Goal: Complete application form: Complete application form

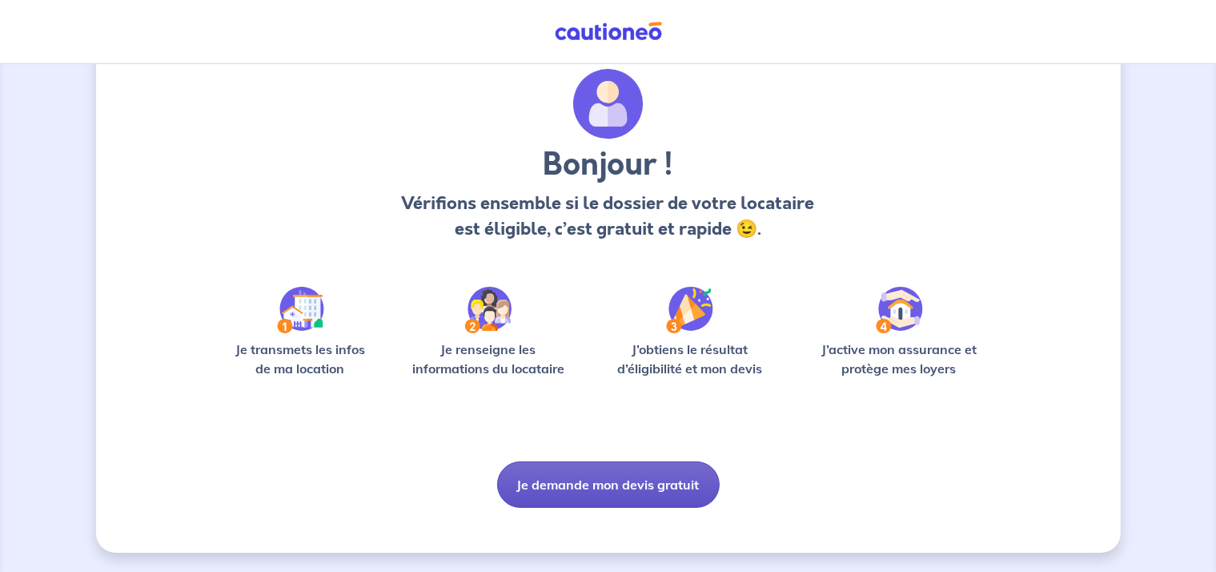
click at [623, 488] on button "Je demande mon devis gratuit" at bounding box center [608, 484] width 223 height 46
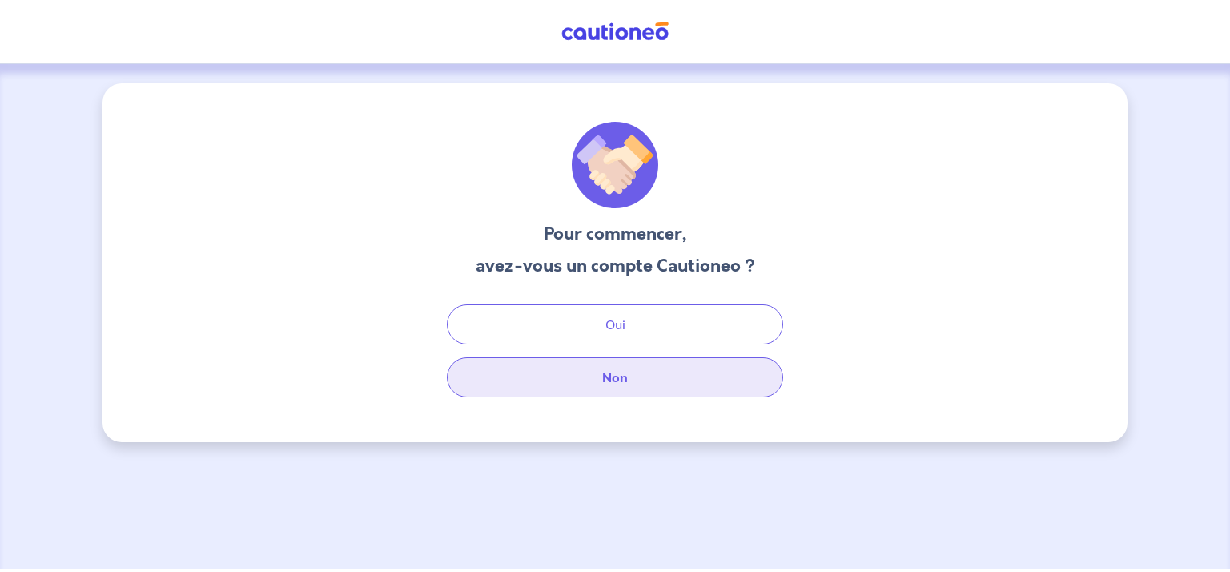
click at [648, 385] on button "Non" at bounding box center [615, 377] width 336 height 40
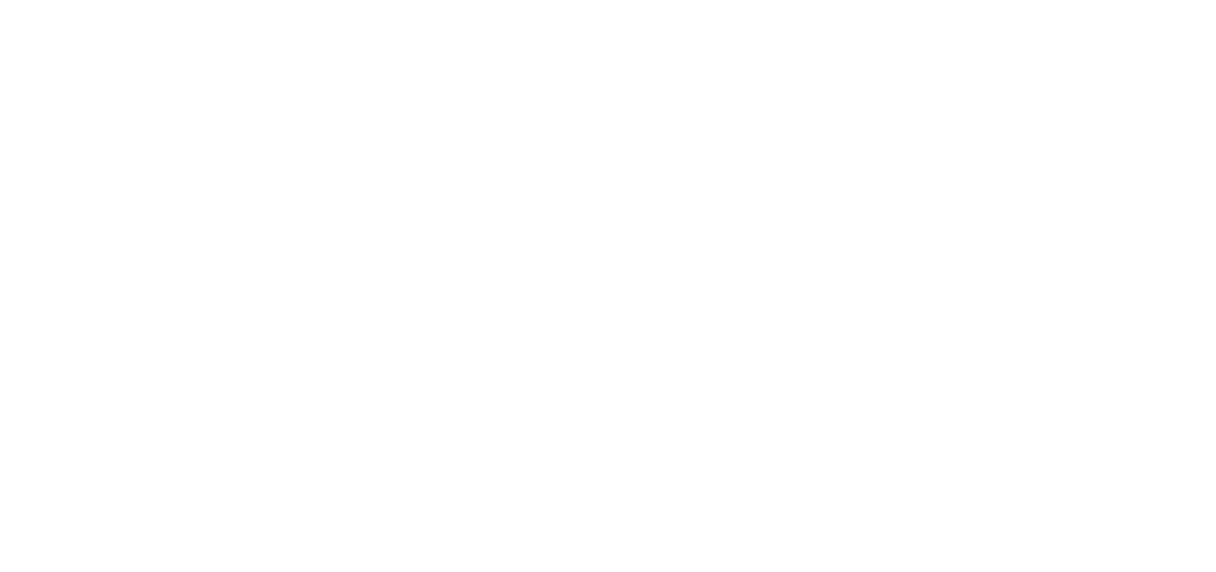
select select "FR"
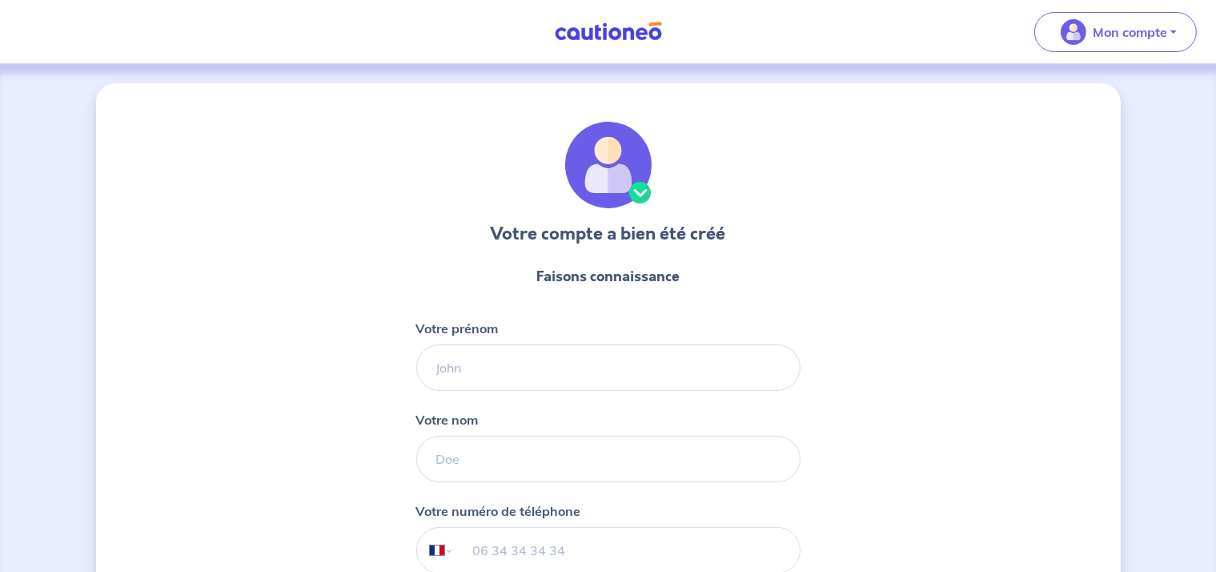
scroll to position [182, 0]
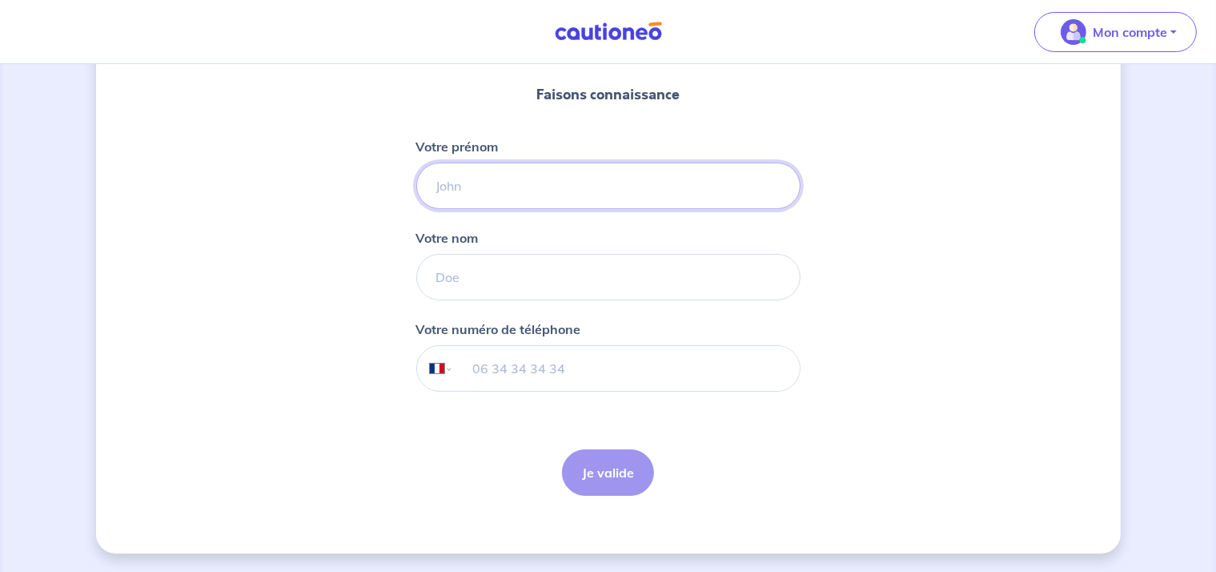
click at [616, 187] on input "Votre prénom" at bounding box center [608, 186] width 384 height 46
type input "marion"
click at [503, 288] on input "Votre nom" at bounding box center [608, 277] width 384 height 46
type input "raguenes"
click at [481, 374] on input "tel" at bounding box center [626, 368] width 346 height 45
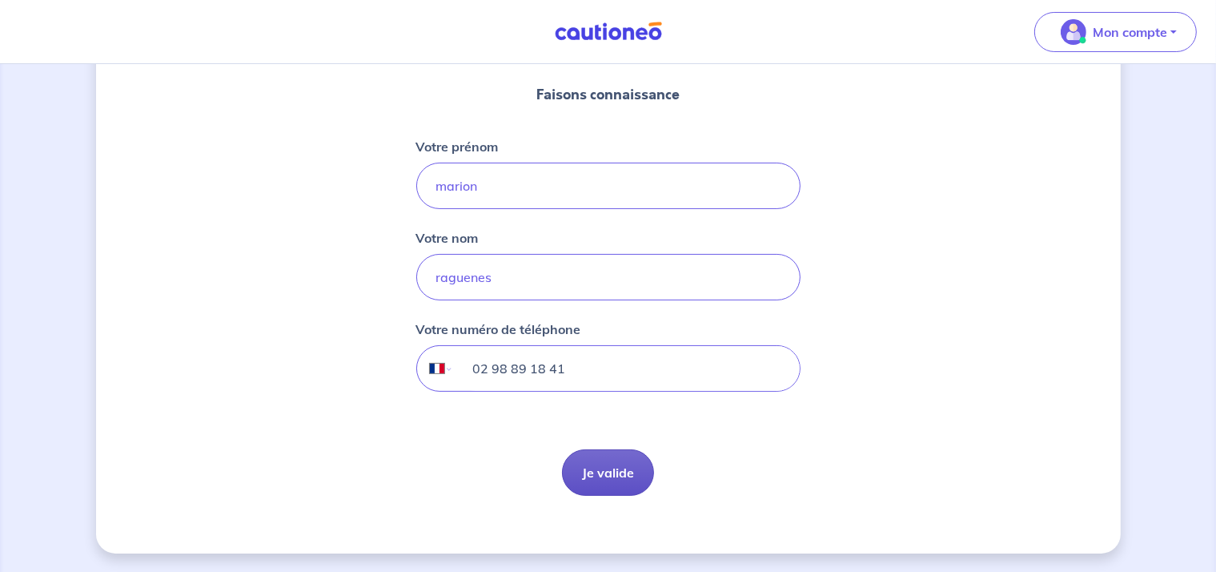
type input "02 98 89 18 41"
click at [597, 464] on button "Je valide" at bounding box center [608, 472] width 92 height 46
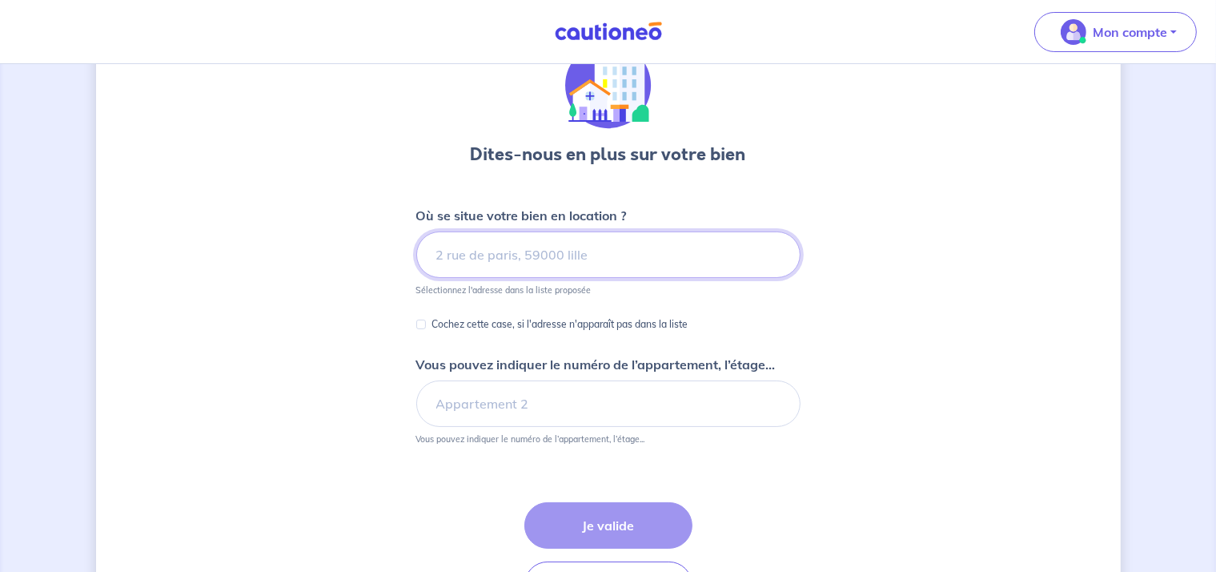
scroll to position [80, 0]
click at [535, 255] on input at bounding box center [608, 254] width 384 height 46
drag, startPoint x: 502, startPoint y: 265, endPoint x: 16, endPoint y: 247, distance: 486.3
click at [112, 262] on div "Dites-nous en plus sur votre bien Où se situe votre bien en location ? pen Séle…" at bounding box center [608, 333] width 1025 height 661
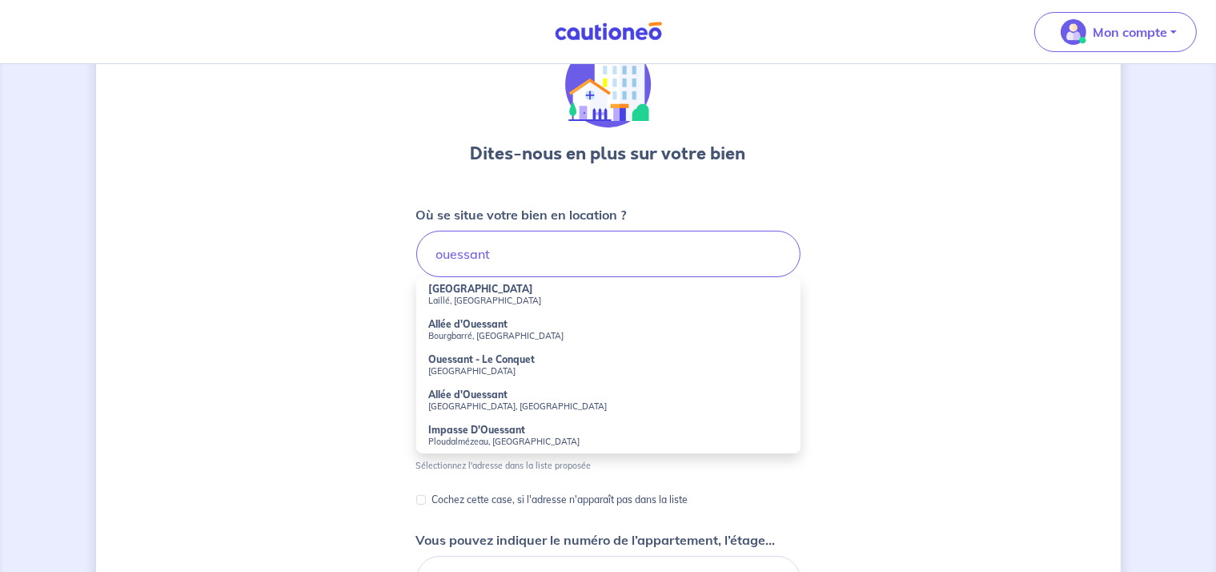
click at [474, 371] on small "[GEOGRAPHIC_DATA]" at bounding box center [608, 370] width 359 height 11
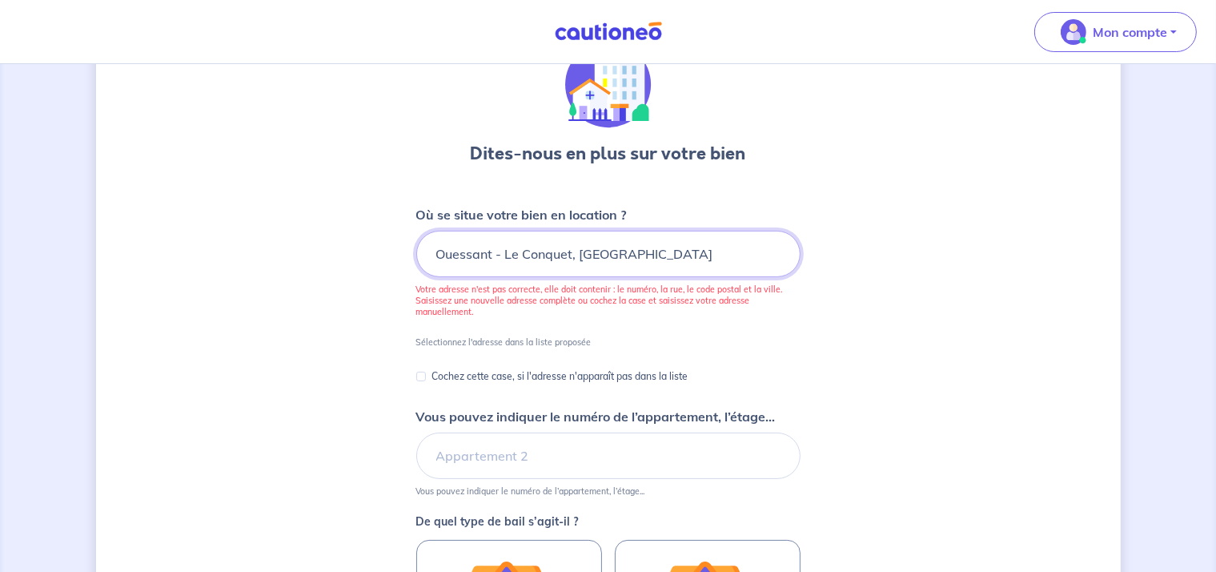
click at [641, 260] on input "Ouessant - Le Conquet, [GEOGRAPHIC_DATA]" at bounding box center [608, 254] width 384 height 46
drag, startPoint x: 365, startPoint y: 227, endPoint x: 203, endPoint y: 201, distance: 163.7
click at [224, 206] on div "Dites-nous en plus sur votre bien Où se situe votre bien en location ? [GEOGRAP…" at bounding box center [608, 449] width 1025 height 892
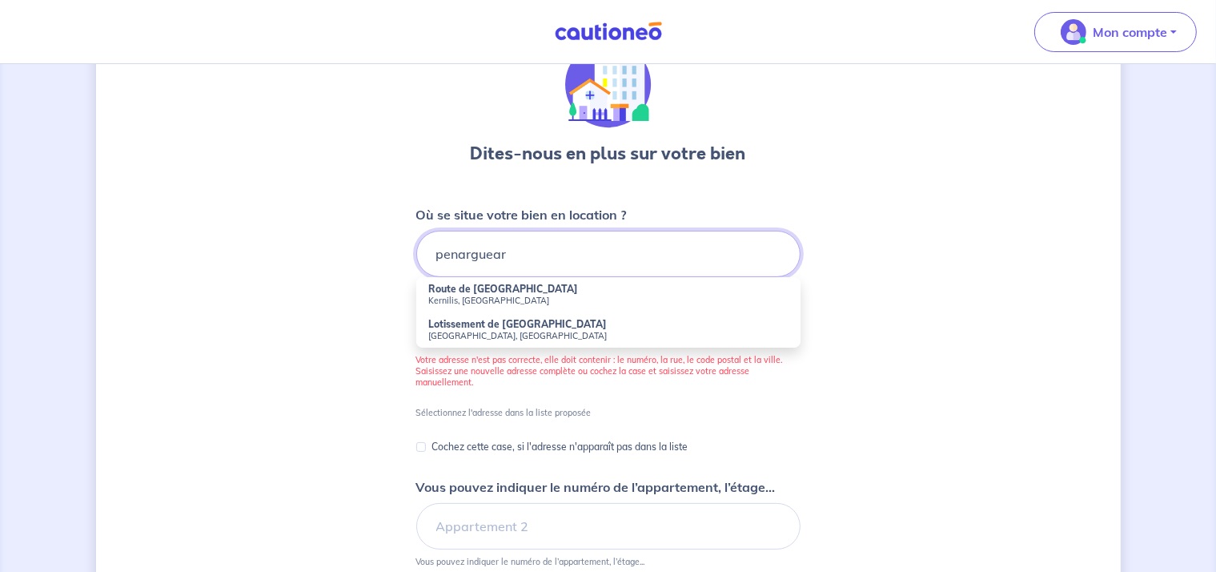
click at [456, 256] on input "penarguear" at bounding box center [608, 254] width 384 height 46
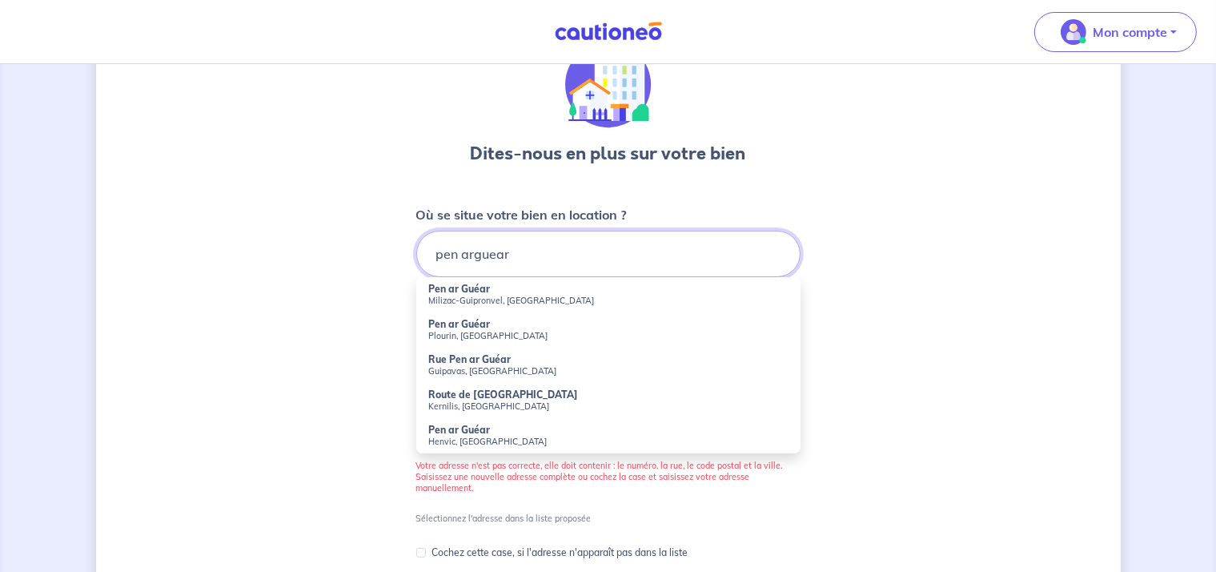
click at [474, 253] on input "pen arguear" at bounding box center [608, 254] width 384 height 46
click at [428, 250] on input "pen ar guear" at bounding box center [608, 254] width 384 height 46
click at [606, 252] on input "pen ar guear" at bounding box center [608, 254] width 384 height 46
type input "pen ar guear ouessant"
click at [858, 251] on div "Dites-nous en plus sur votre bien Où se situe votre bien en location ? pen ar g…" at bounding box center [608, 537] width 1025 height 1068
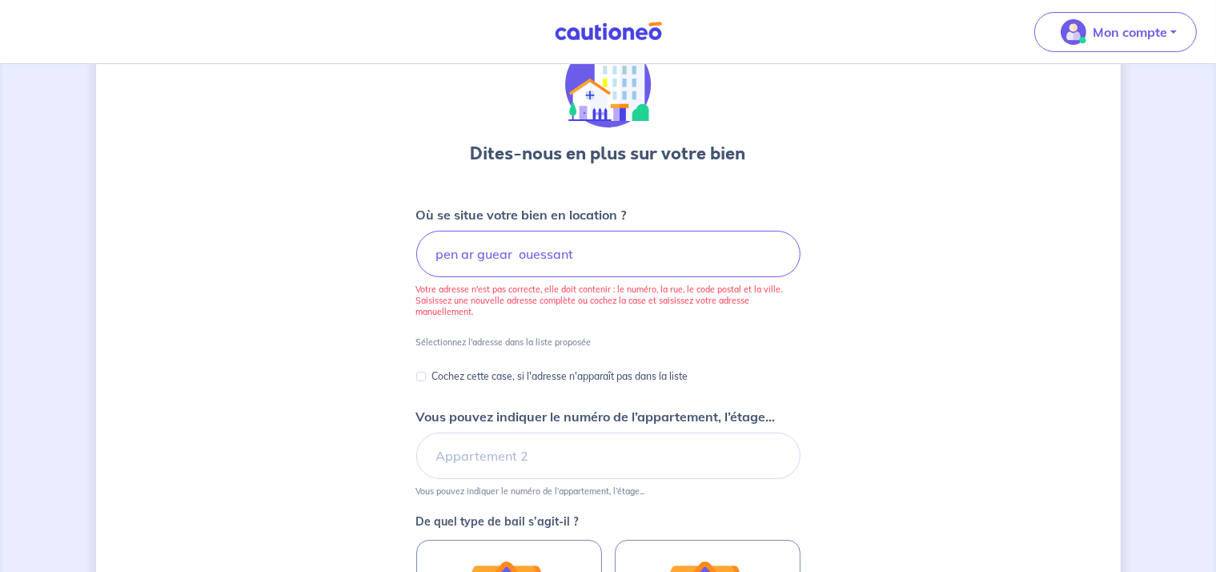
drag, startPoint x: 419, startPoint y: 381, endPoint x: 428, endPoint y: 382, distance: 8.8
click at [423, 384] on div "Cochez cette case, si l'adresse n'apparaît pas dans la liste" at bounding box center [552, 376] width 272 height 19
click at [423, 379] on input "Cochez cette case, si l'adresse n'apparaît pas dans la liste" at bounding box center [421, 376] width 10 height 10
checkbox input "true"
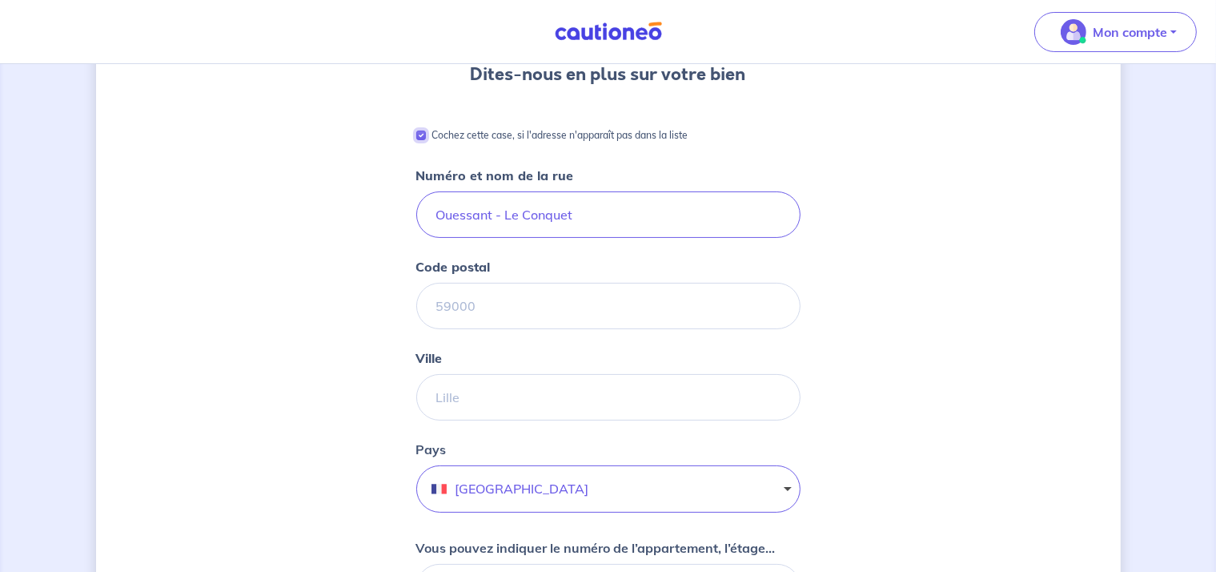
scroll to position [160, 0]
click at [522, 315] on input "Code postal" at bounding box center [608, 305] width 384 height 46
type input "29242"
click at [607, 391] on input "Ville" at bounding box center [608, 396] width 384 height 46
type input "ouessant"
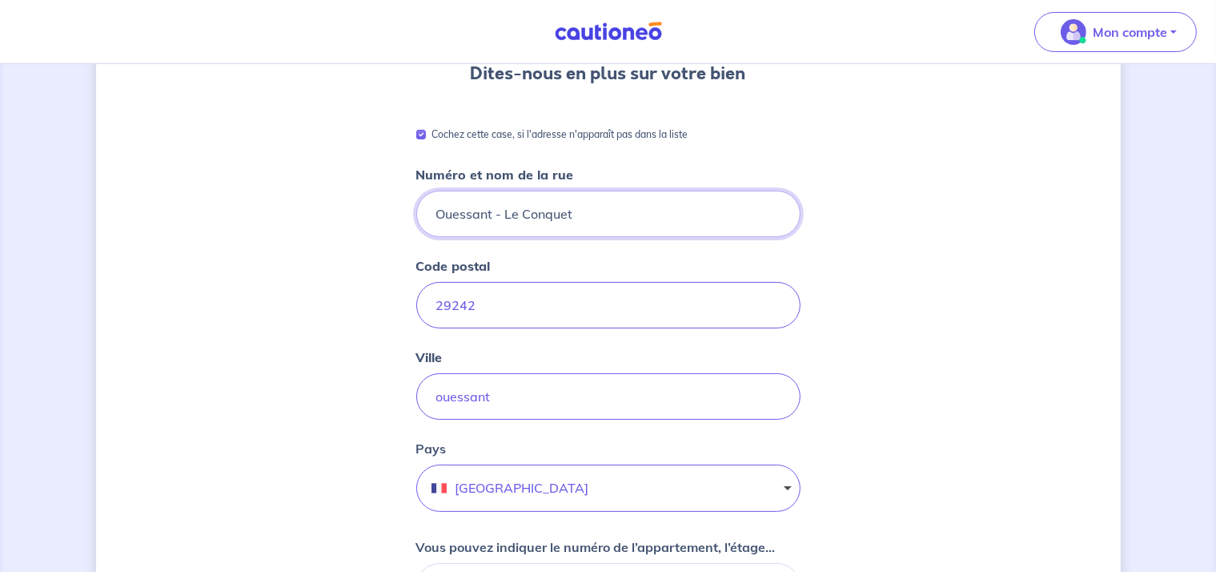
click at [621, 212] on input "Ouessant - Le Conquet" at bounding box center [608, 214] width 384 height 46
drag, startPoint x: 588, startPoint y: 225, endPoint x: 37, endPoint y: 254, distance: 551.5
click at [50, 252] on div "Dites-nous en plus sur votre bien Cochez cette case, si l'adresse n'apparaît pa…" at bounding box center [608, 474] width 1216 height 1141
type input "Pen Ar Guear"
click at [871, 383] on div "Dites-nous en plus sur votre bien Cochez cette case, si l'adresse n'apparaît pa…" at bounding box center [608, 474] width 1025 height 1102
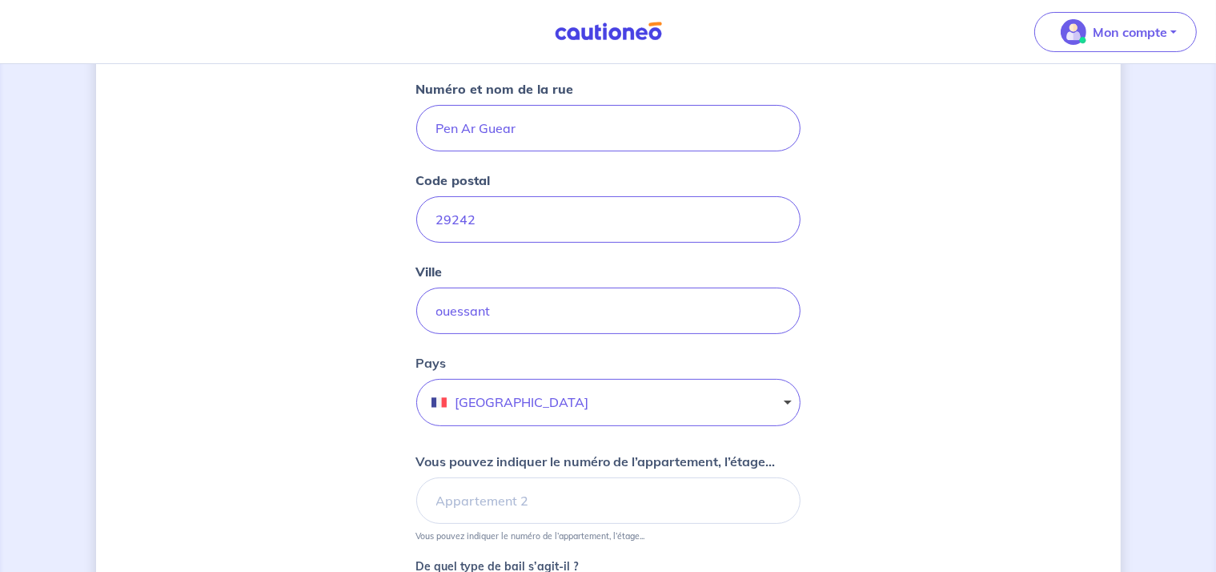
scroll to position [480, 0]
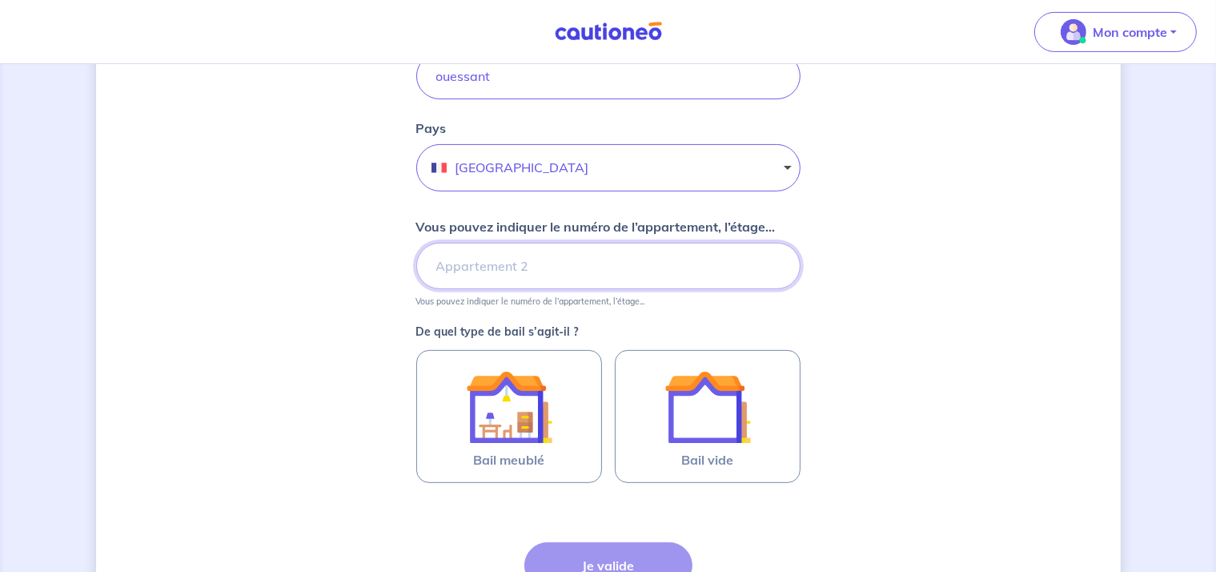
click at [530, 268] on input "Vous pouvez indiquer le numéro de l’appartement, l’étage..." at bounding box center [608, 266] width 384 height 46
click at [673, 327] on p "De quel type de bail s’agit-il ?" at bounding box center [608, 331] width 384 height 11
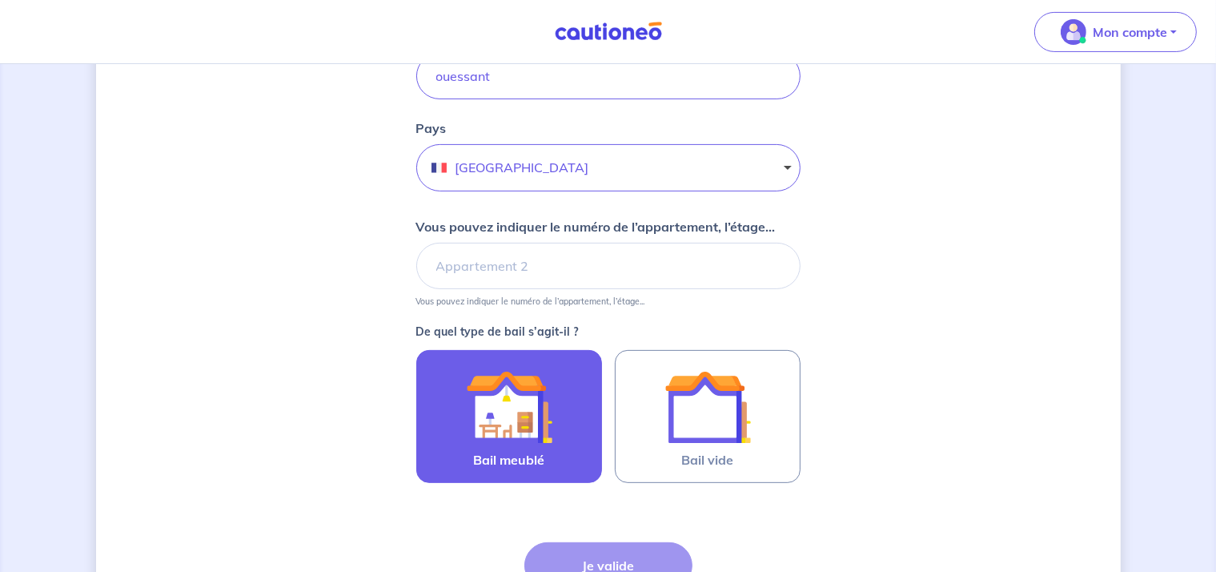
click at [479, 417] on img at bounding box center [509, 406] width 86 height 86
click at [0, 0] on input "Bail meublé" at bounding box center [0, 0] width 0 height 0
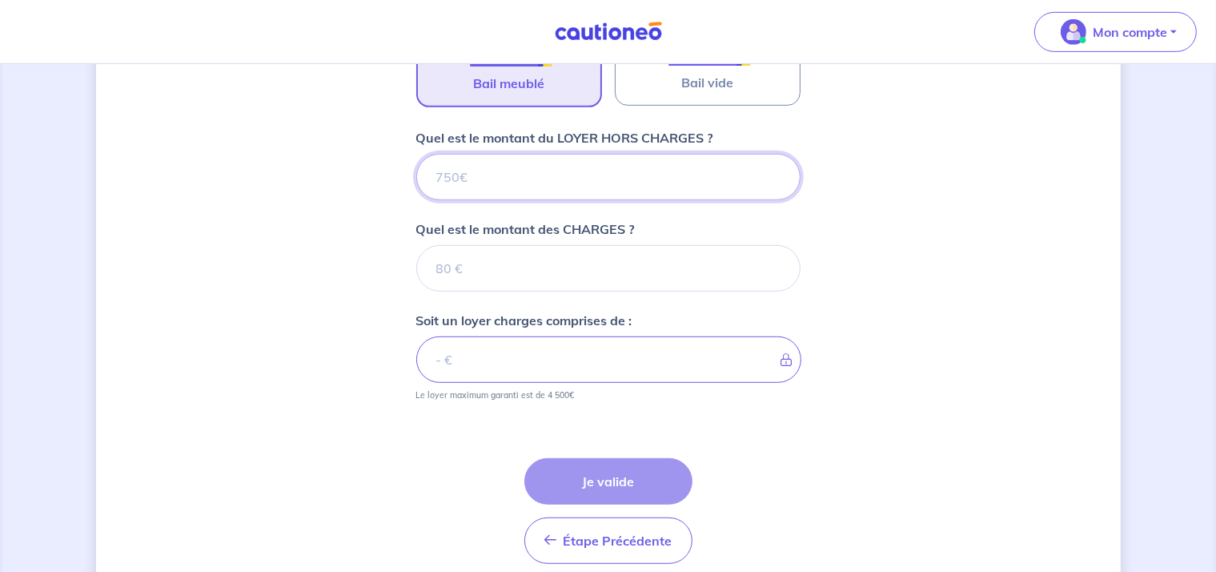
scroll to position [762, 0]
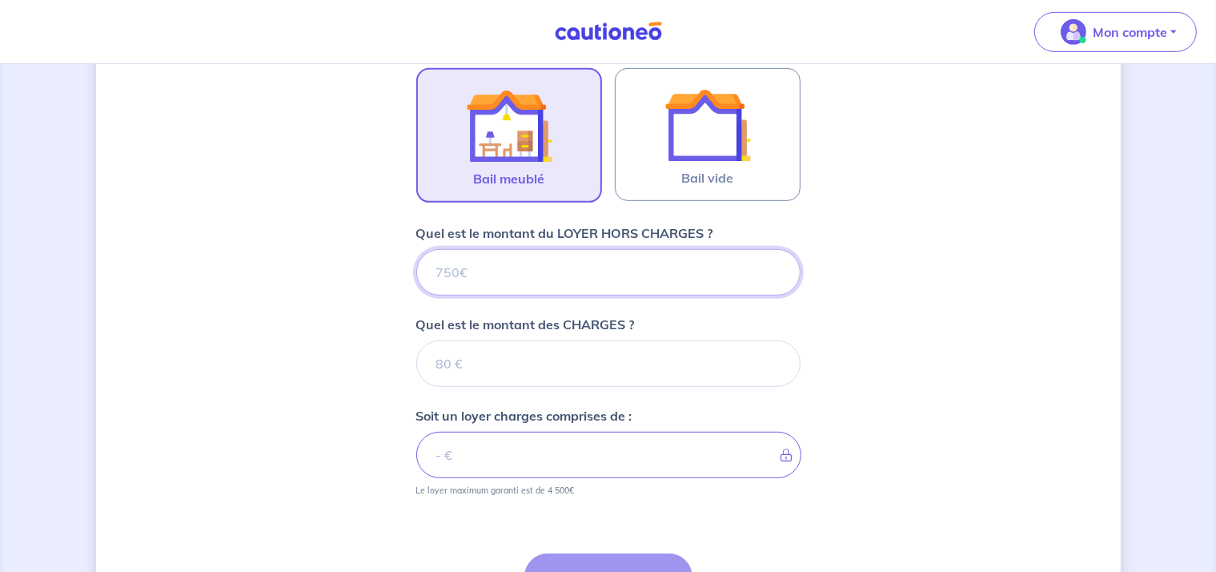
click at [621, 283] on input "Quel est le montant du LOYER HORS CHARGES ?" at bounding box center [608, 272] width 384 height 46
type input "800"
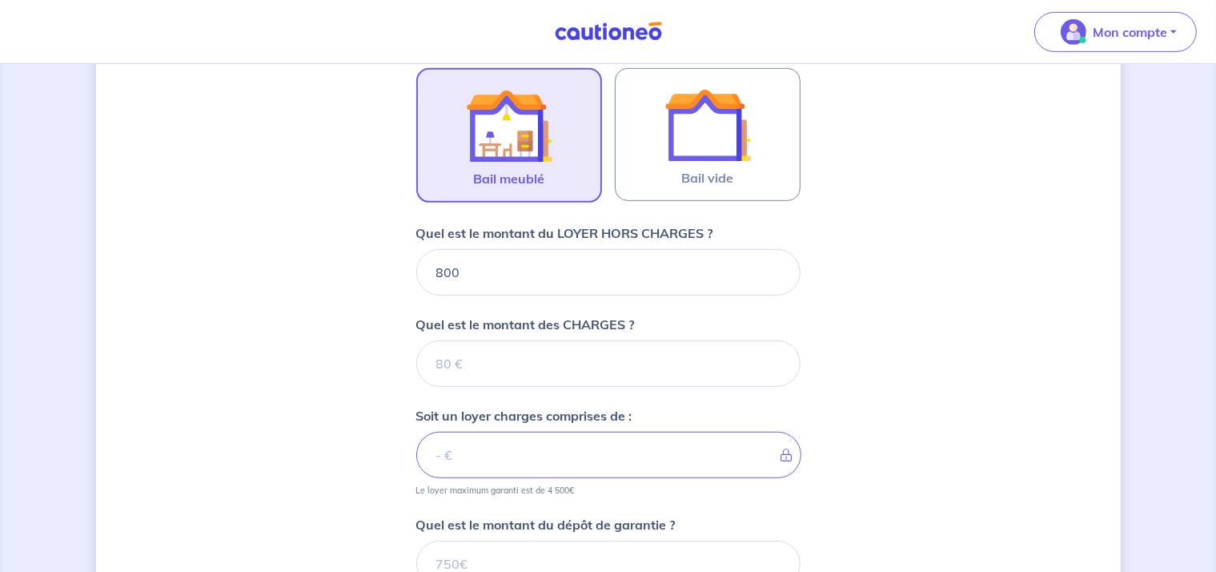
click at [858, 311] on div "Dites-nous en plus sur votre bien Cochez cette case, si l'adresse n'apparaît pa…" at bounding box center [608, 73] width 1025 height 1504
click at [540, 363] on input "Quel est le montant des CHARGES ?" at bounding box center [608, 363] width 384 height 46
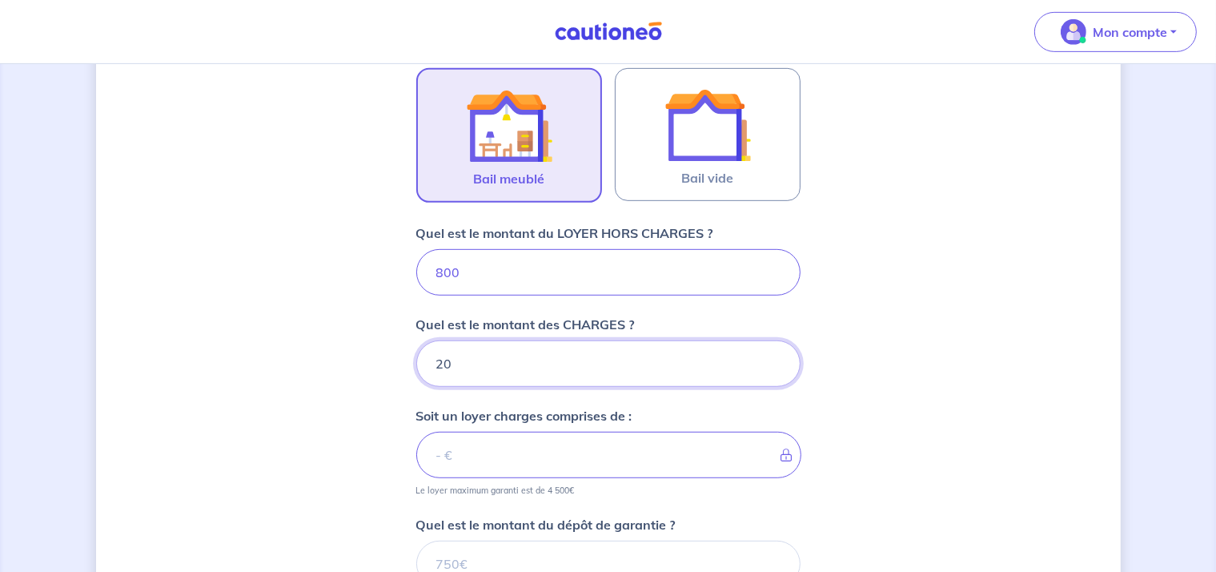
type input "200"
type input "1000"
type input "200"
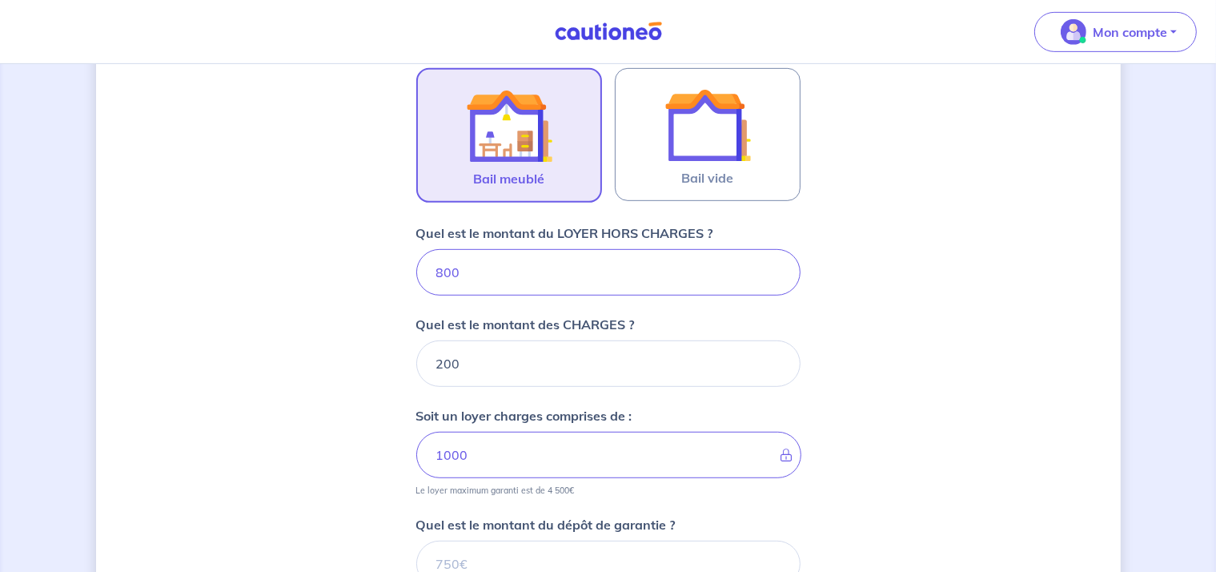
click at [814, 393] on div "Dites-nous en plus sur votre bien Cochez cette case, si l'adresse n'apparaît pa…" at bounding box center [608, 73] width 1025 height 1504
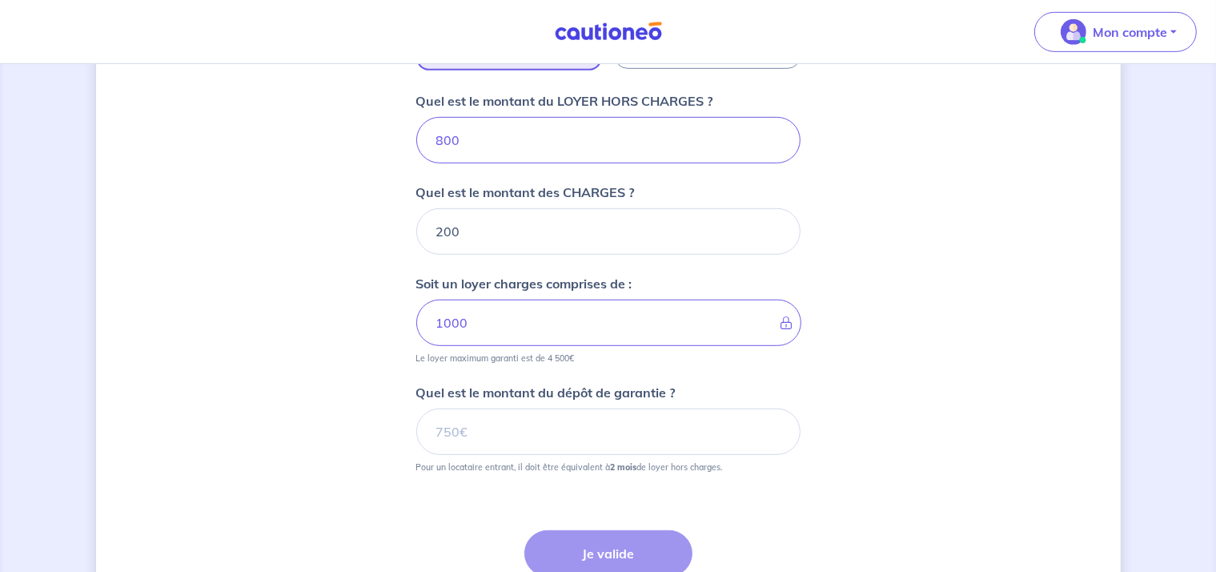
scroll to position [922, 0]
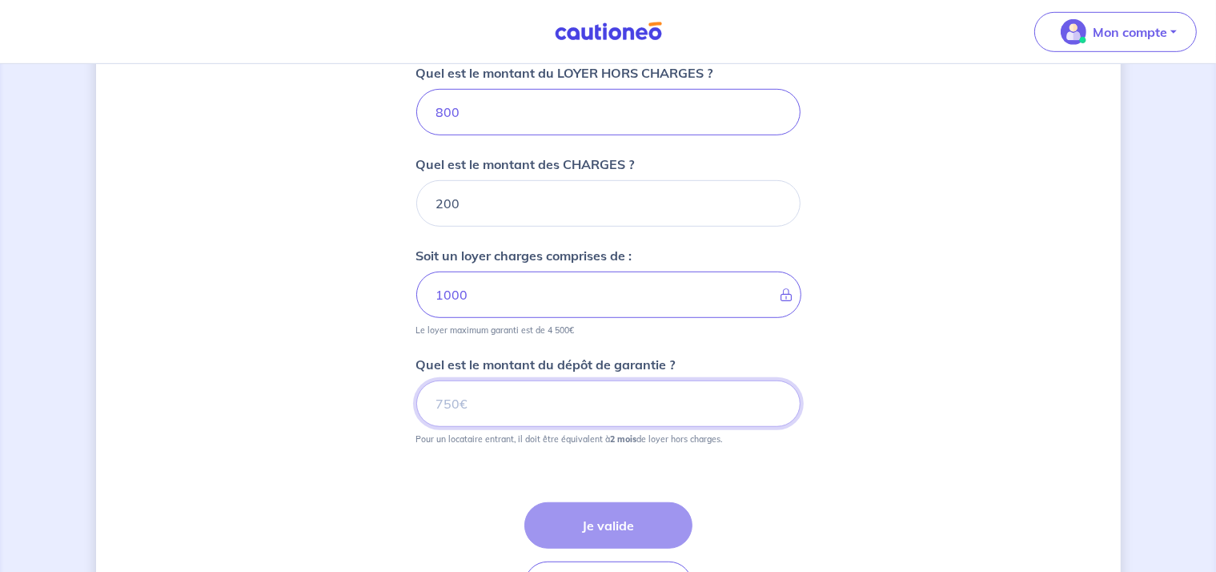
click at [533, 409] on input "Quel est le montant du dépôt de garantie ?" at bounding box center [608, 403] width 384 height 46
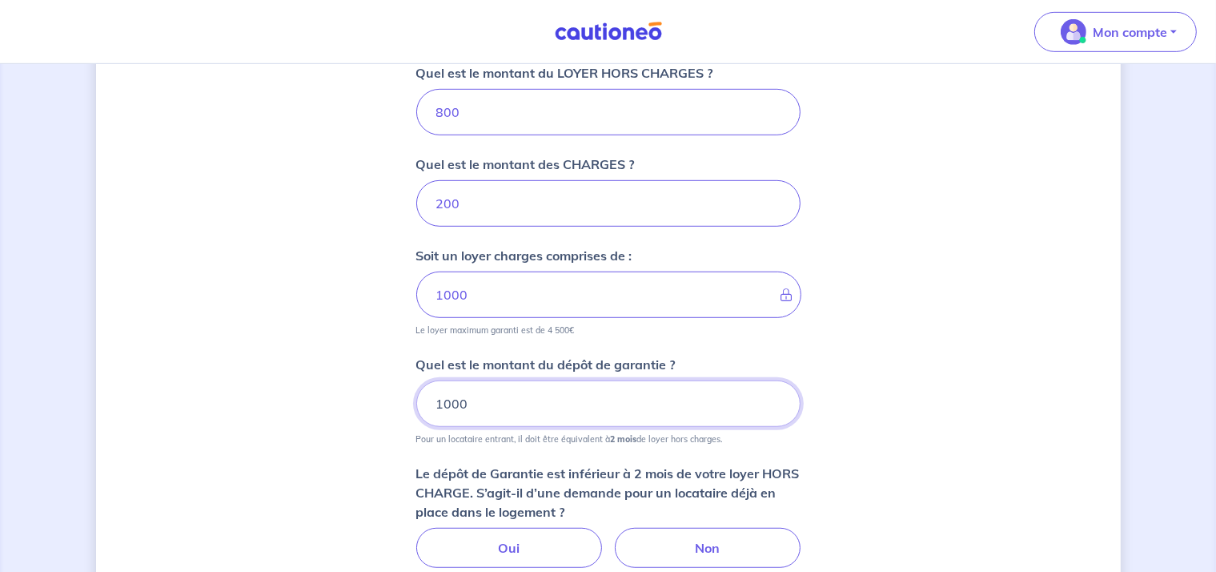
type input "1000"
drag, startPoint x: 836, startPoint y: 439, endPoint x: 814, endPoint y: 461, distance: 31.1
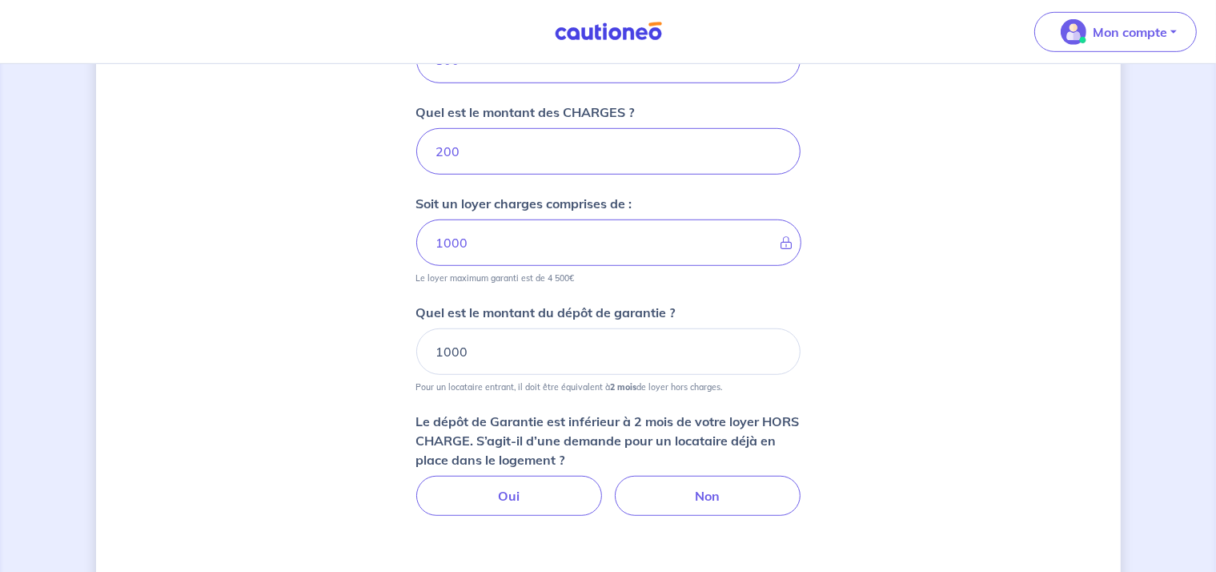
scroll to position [1002, 0]
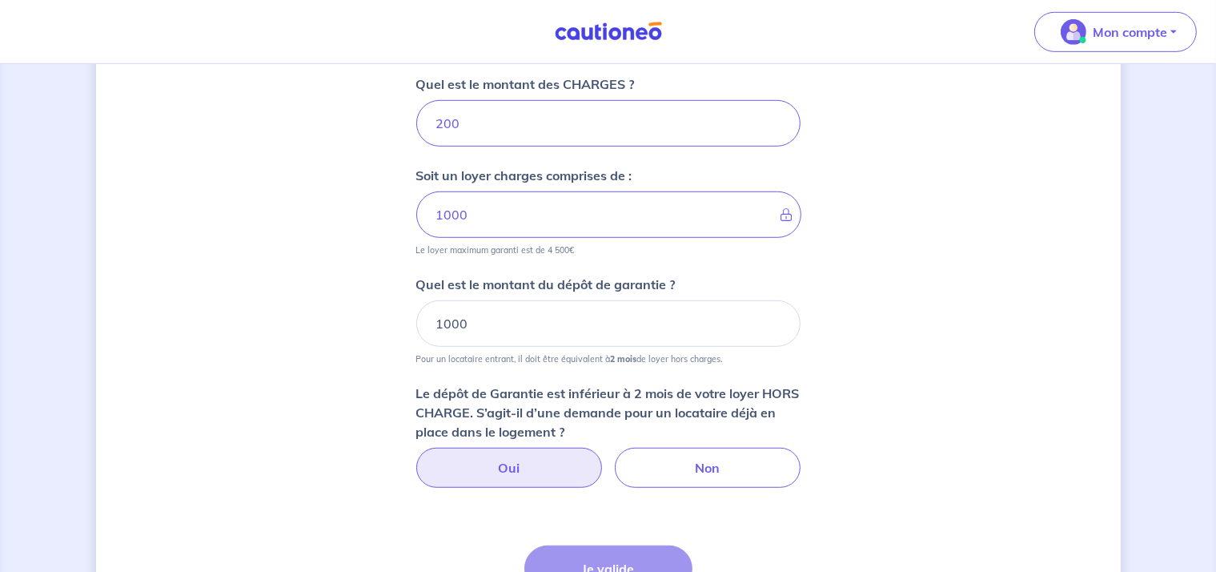
click at [532, 473] on label "Oui" at bounding box center [509, 468] width 186 height 40
click at [603, 458] on input "Oui" at bounding box center [608, 453] width 10 height 10
radio input "true"
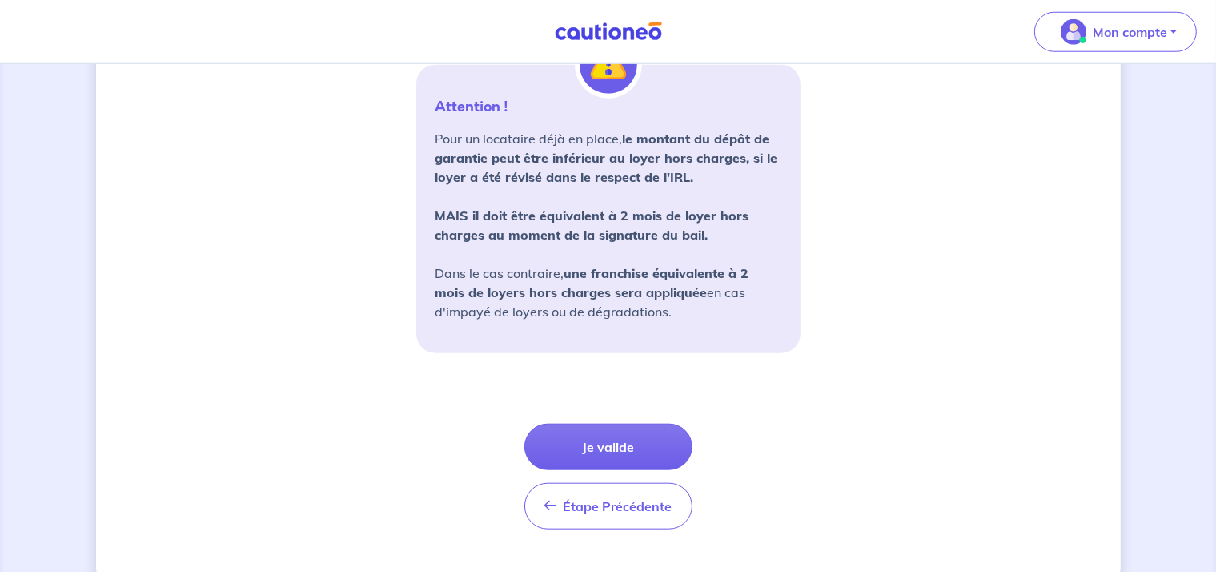
scroll to position [1082, 0]
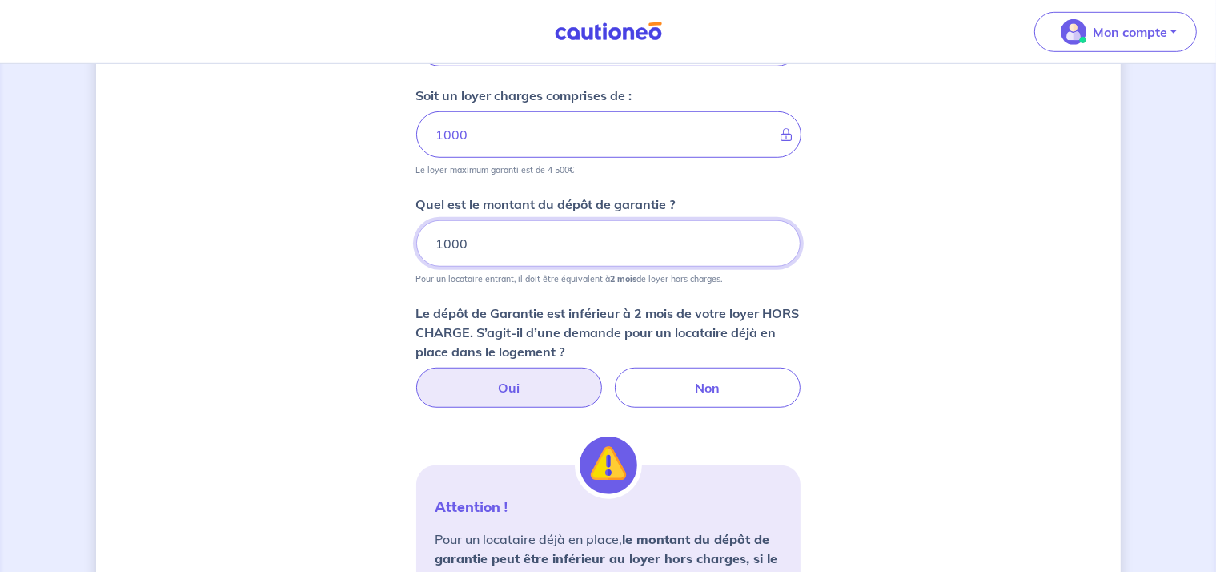
drag, startPoint x: 496, startPoint y: 236, endPoint x: 405, endPoint y: 255, distance: 93.3
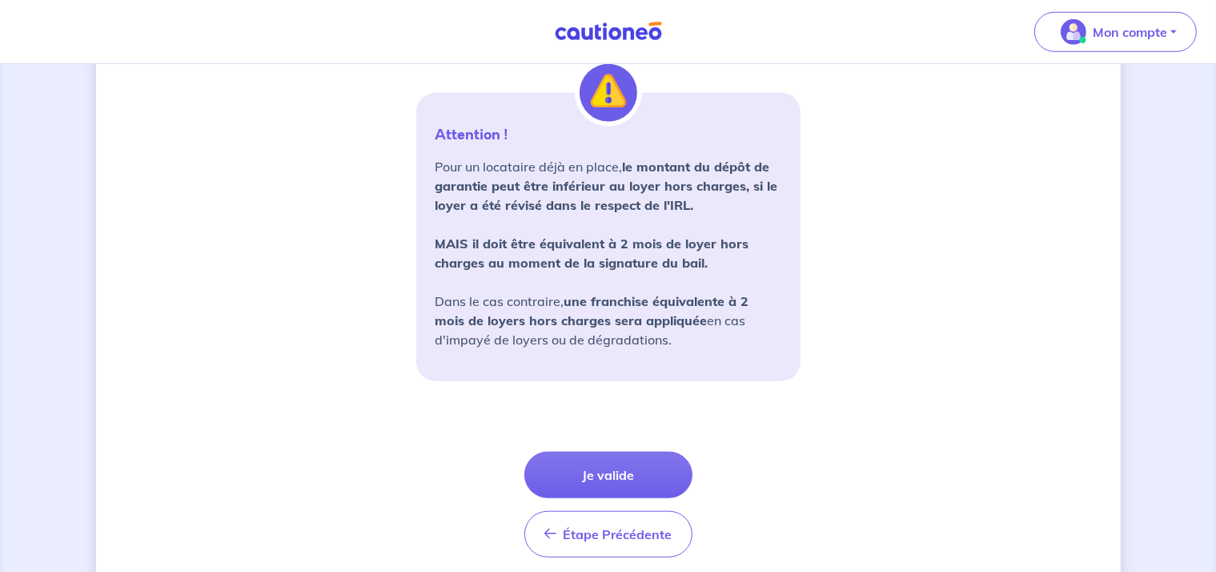
scroll to position [1512, 0]
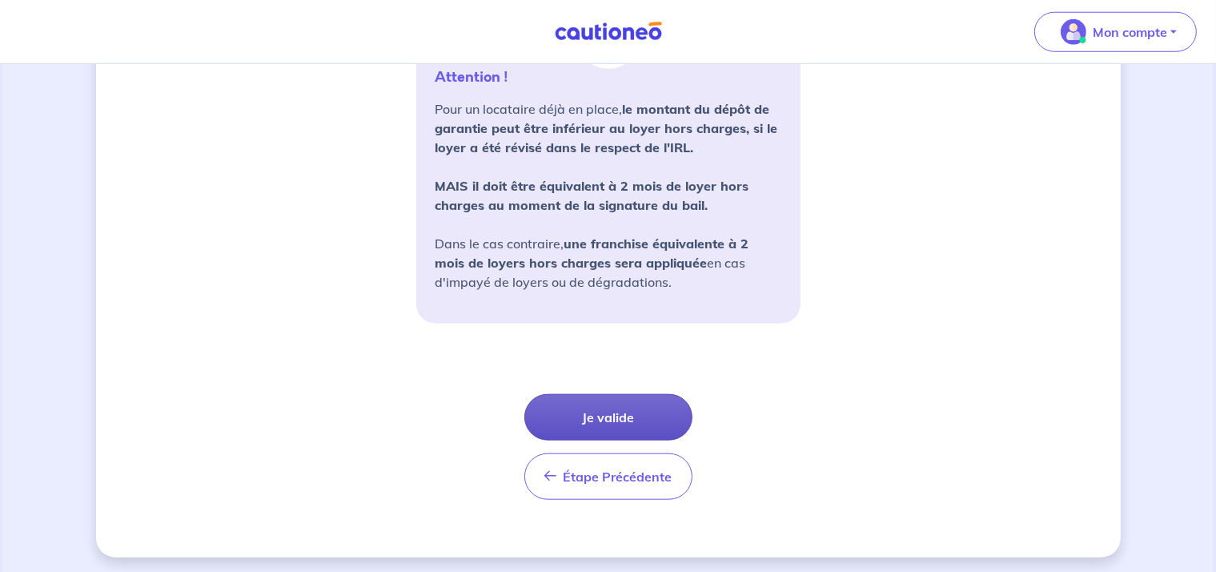
click at [646, 406] on button "Je valide" at bounding box center [608, 417] width 168 height 46
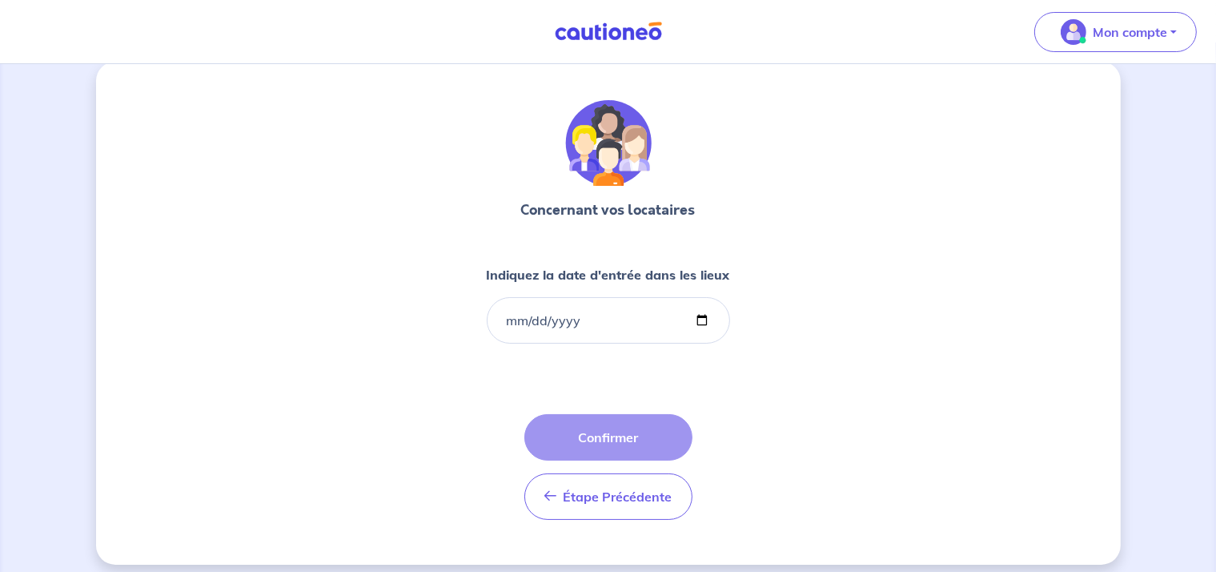
scroll to position [33, 0]
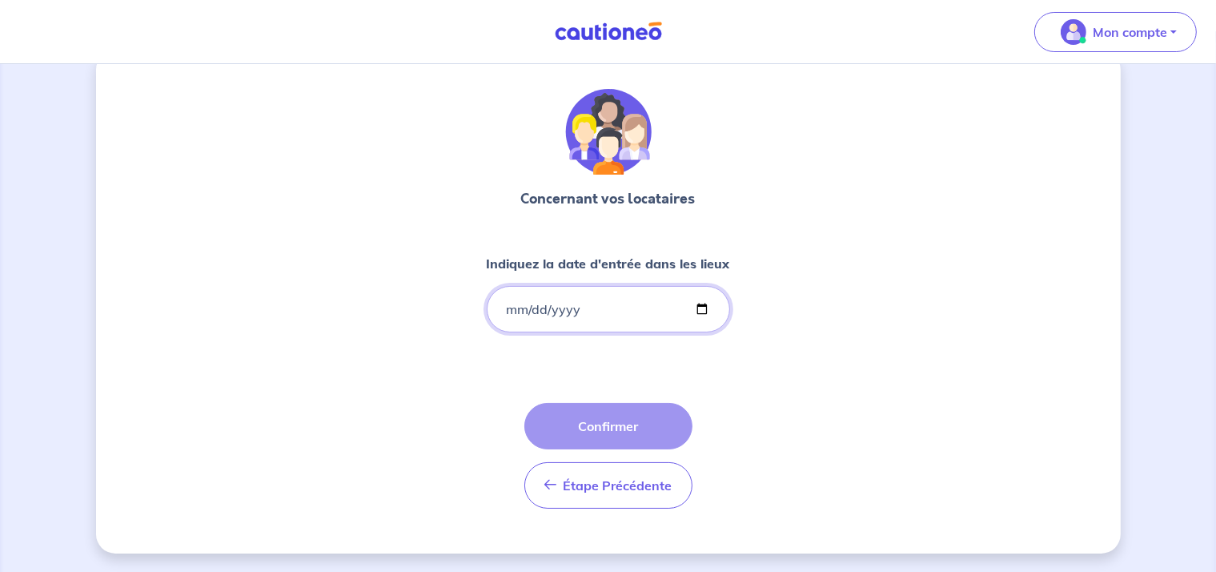
click at [508, 311] on input "Indiquez la date d'entrée dans les lieux" at bounding box center [608, 309] width 243 height 46
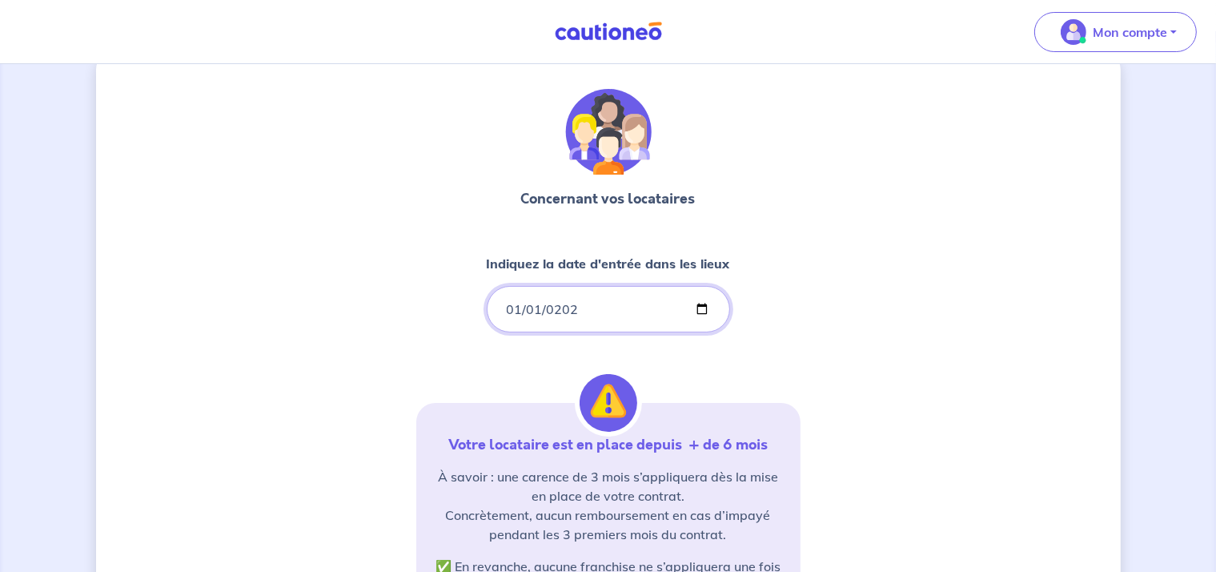
type input "[DATE]"
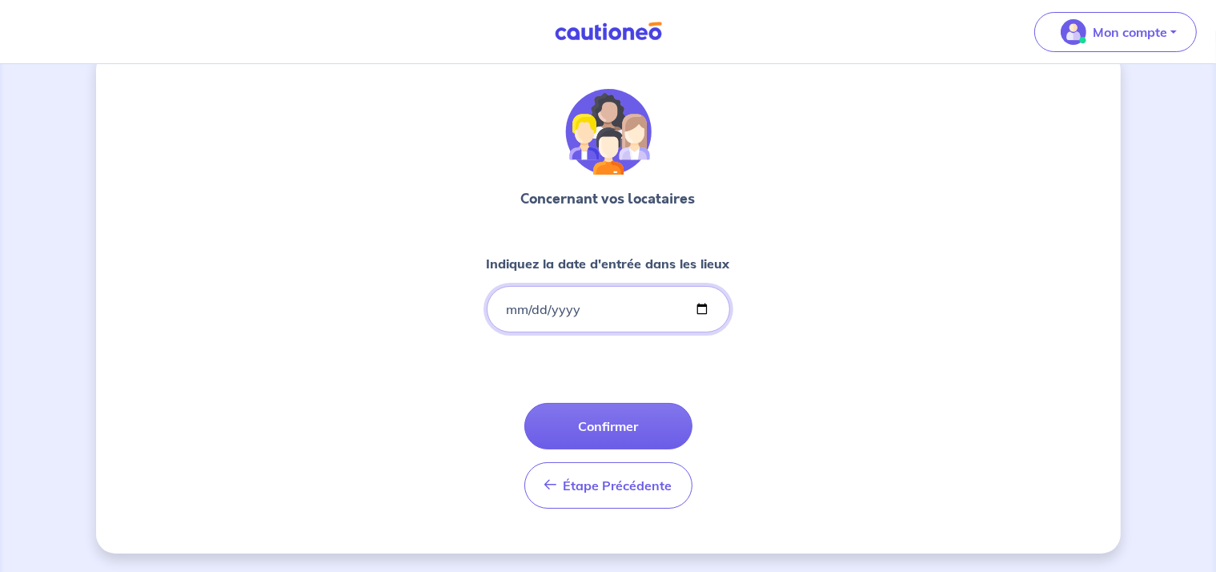
type input "0005-01-01"
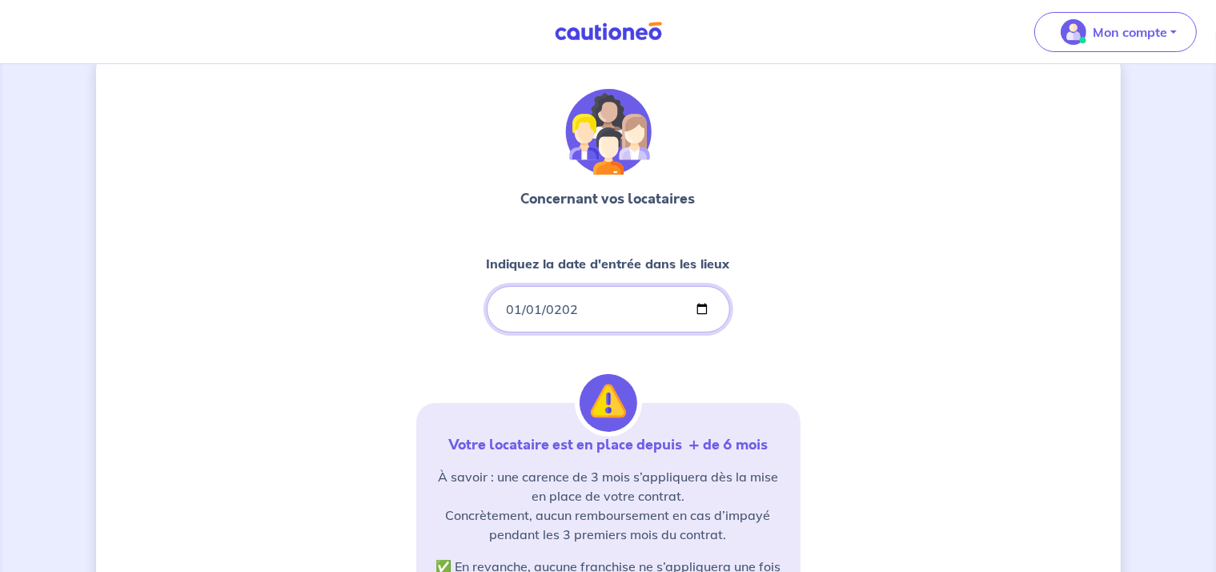
type input "[DATE]"
click at [756, 364] on div "Concernant vos locataires Indiquez la date d'entrée dans les lieux [DATE] Votre…" at bounding box center [608, 452] width 384 height 727
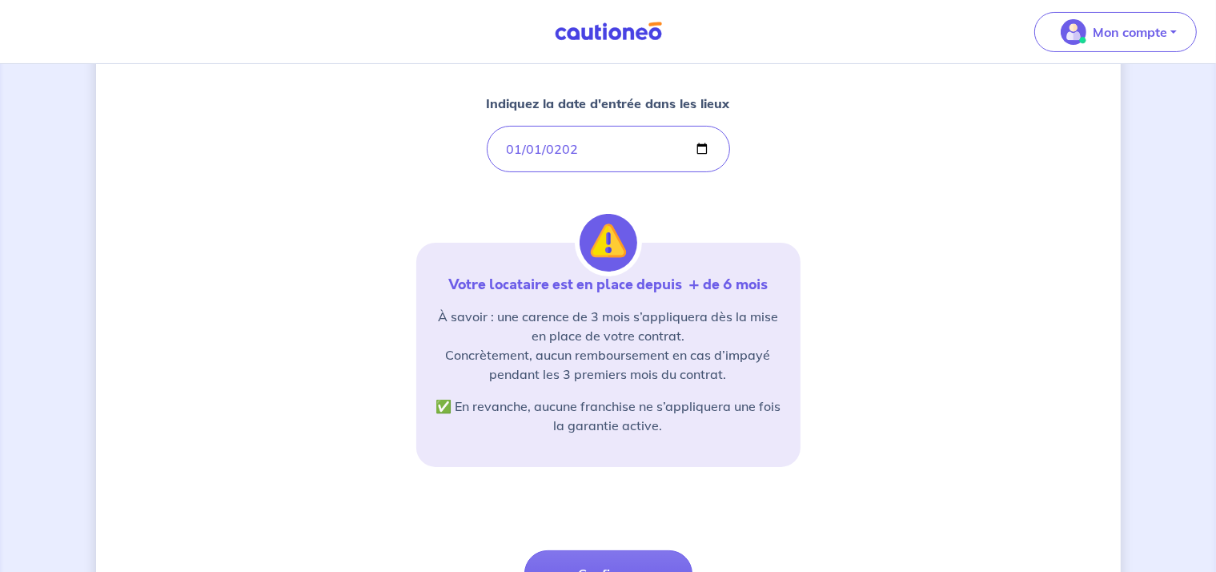
scroll to position [273, 0]
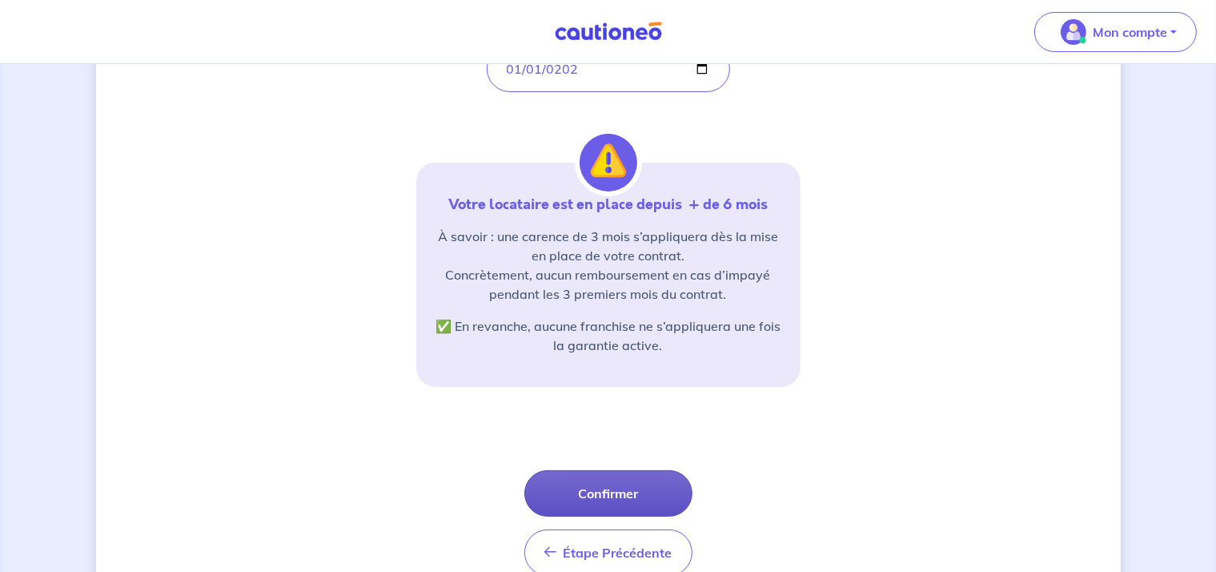
click at [648, 496] on button "Confirmer" at bounding box center [608, 493] width 168 height 46
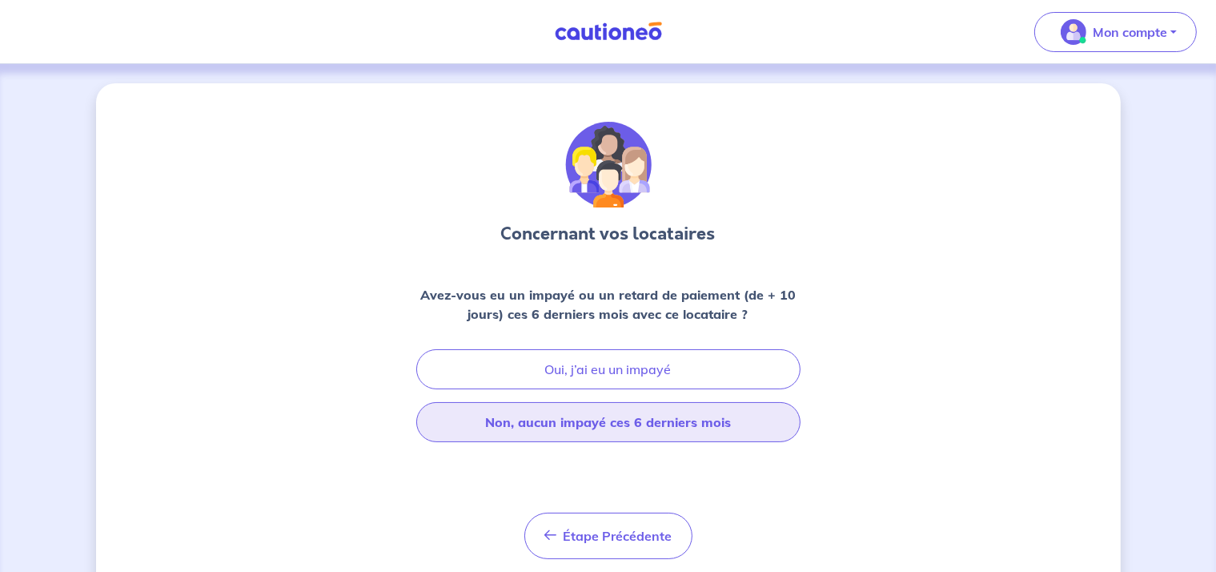
click at [740, 428] on button "Non, aucun impayé ces 6 derniers mois" at bounding box center [608, 422] width 384 height 40
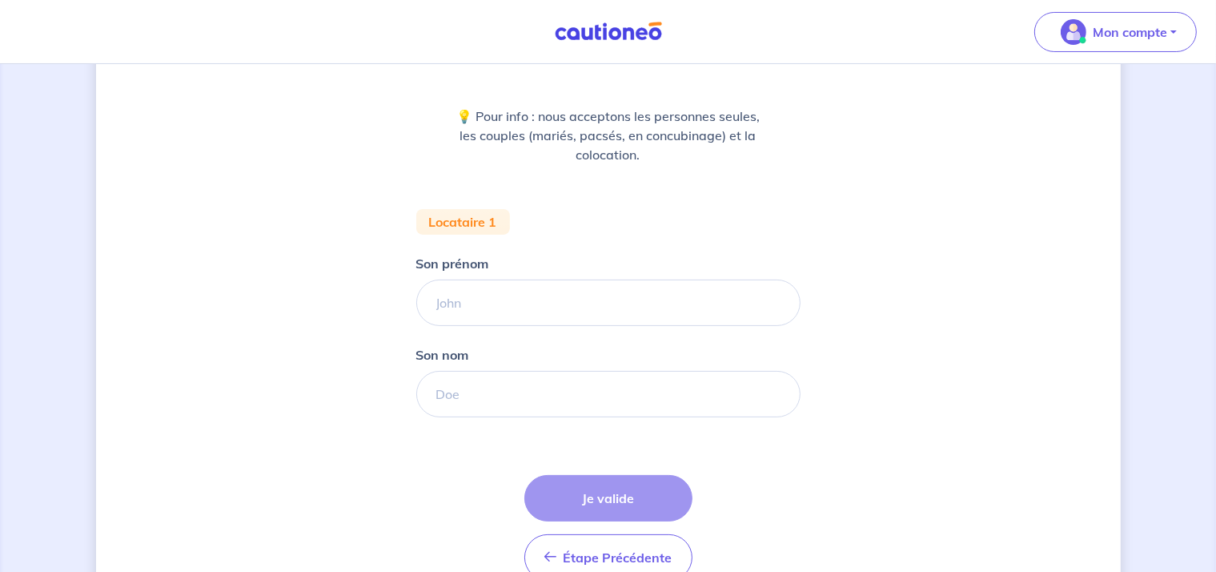
scroll to position [80, 0]
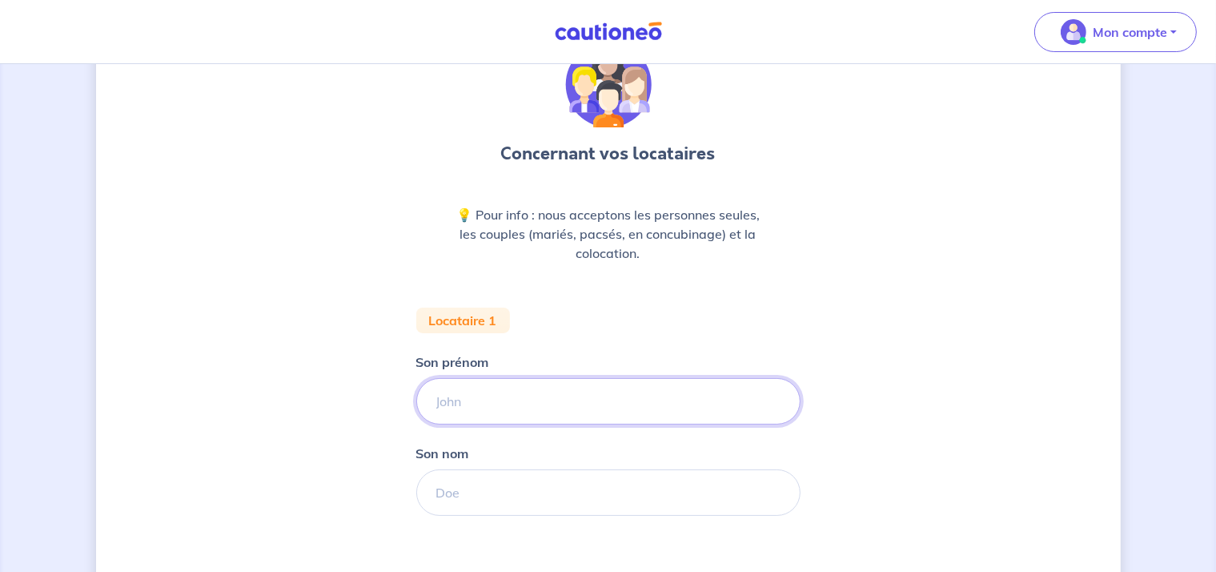
click at [560, 404] on input "Son prénom" at bounding box center [608, 401] width 384 height 46
type input "louis"
click at [548, 490] on input "Son nom" at bounding box center [608, 492] width 384 height 46
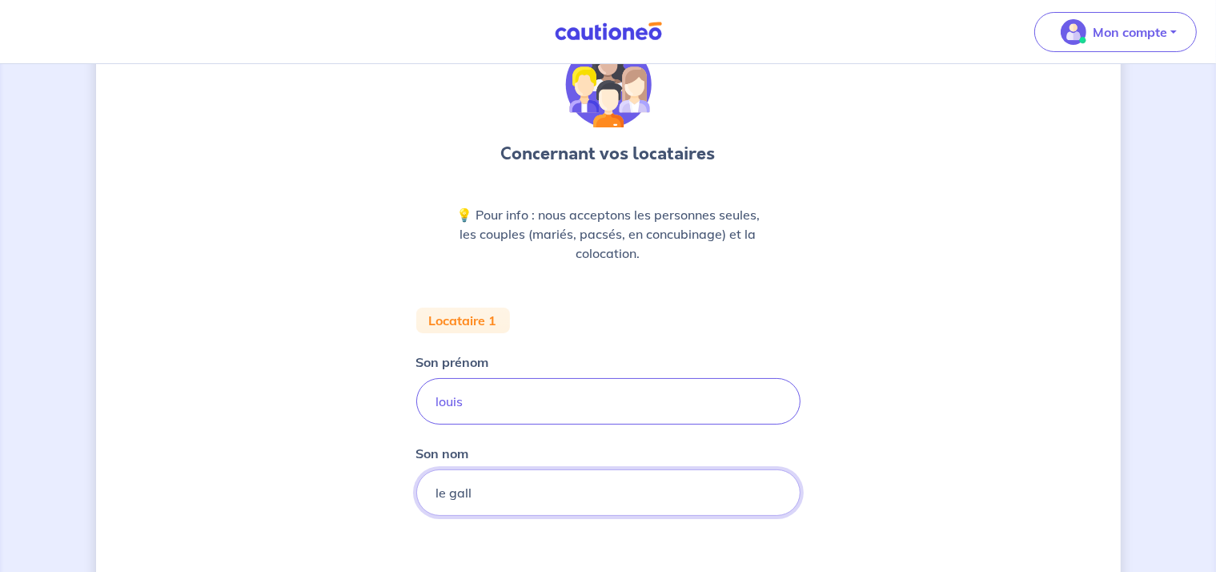
type input "le gall"
click at [1054, 359] on div "Concernant vos locataires 💡 Pour info : nous acceptons les personnes seules, le…" at bounding box center [608, 369] width 1025 height 733
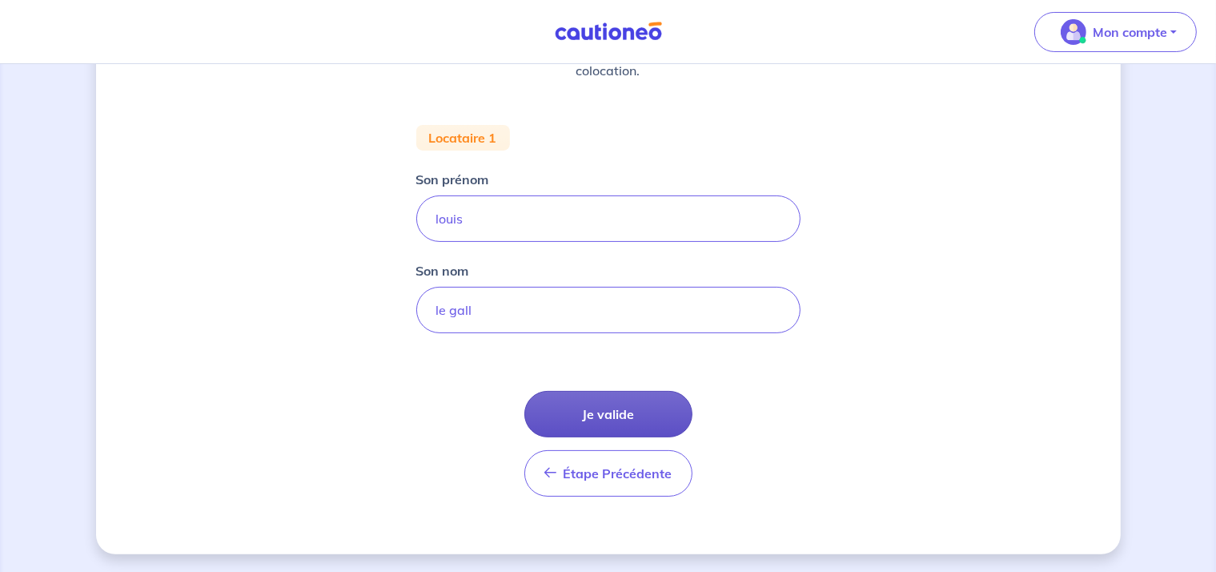
click at [631, 396] on button "Je valide" at bounding box center [608, 414] width 168 height 46
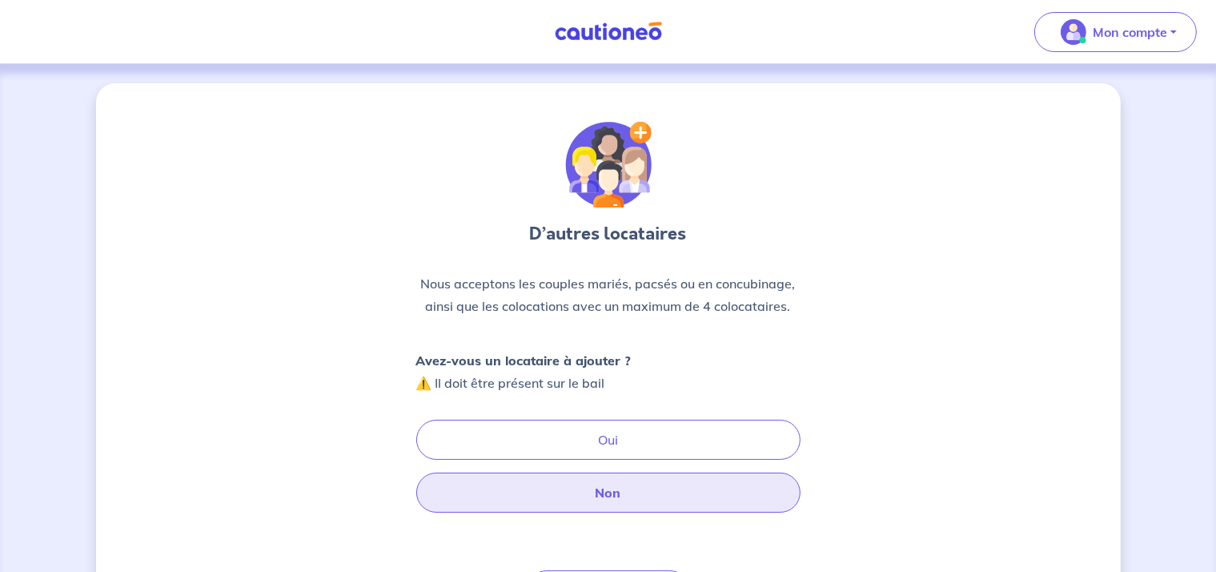
click at [644, 489] on button "Non" at bounding box center [608, 492] width 384 height 40
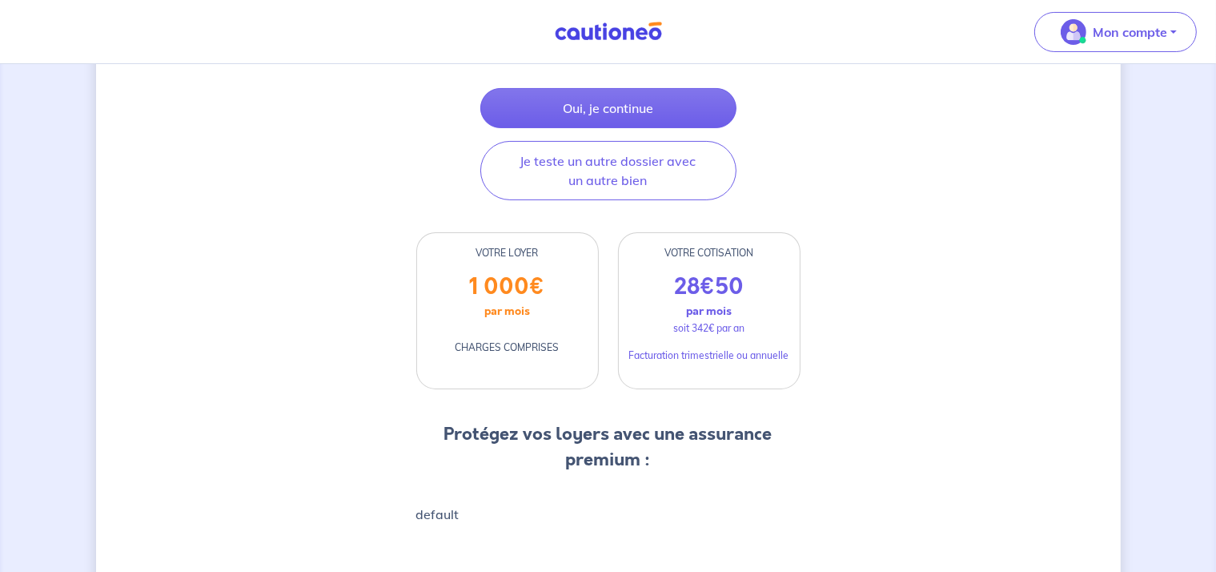
scroll to position [265, 0]
